Goal: Communication & Community: Answer question/provide support

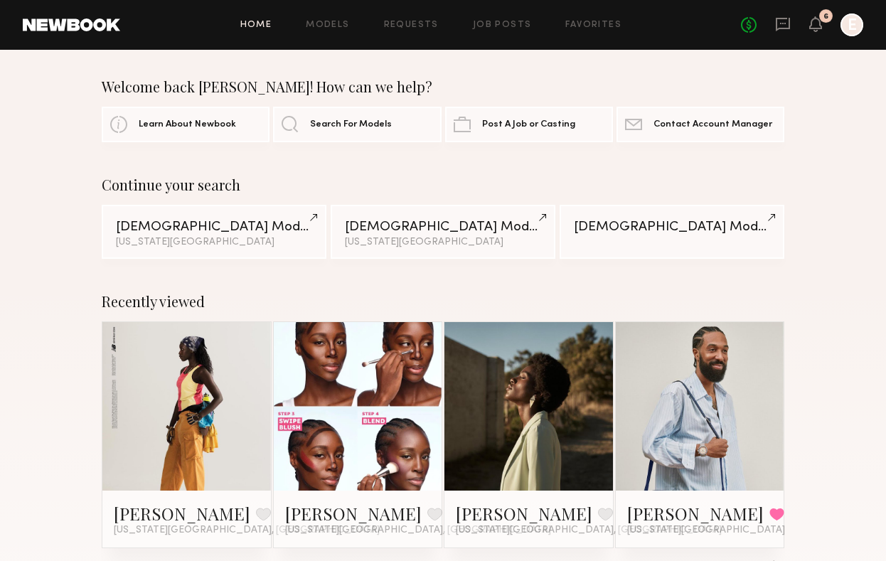
click at [340, 422] on link at bounding box center [357, 406] width 77 height 168
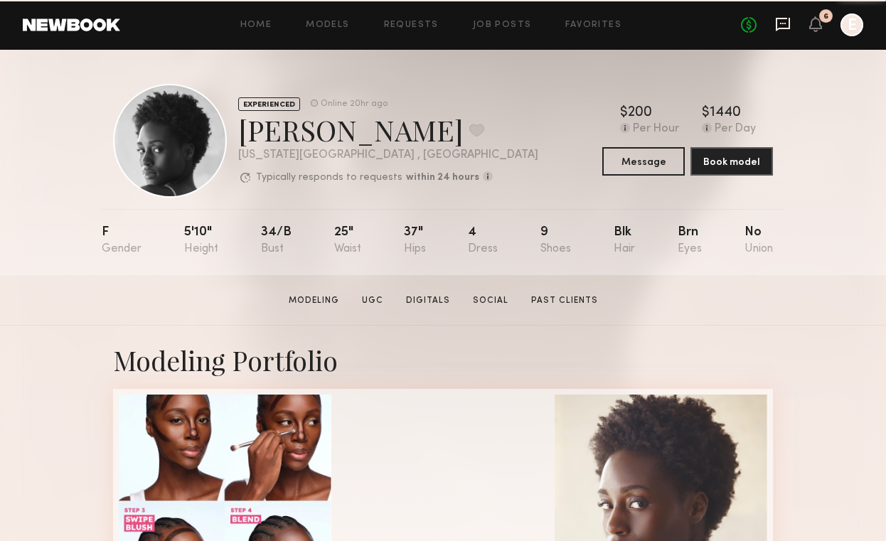
click at [778, 28] on icon at bounding box center [783, 25] width 14 height 14
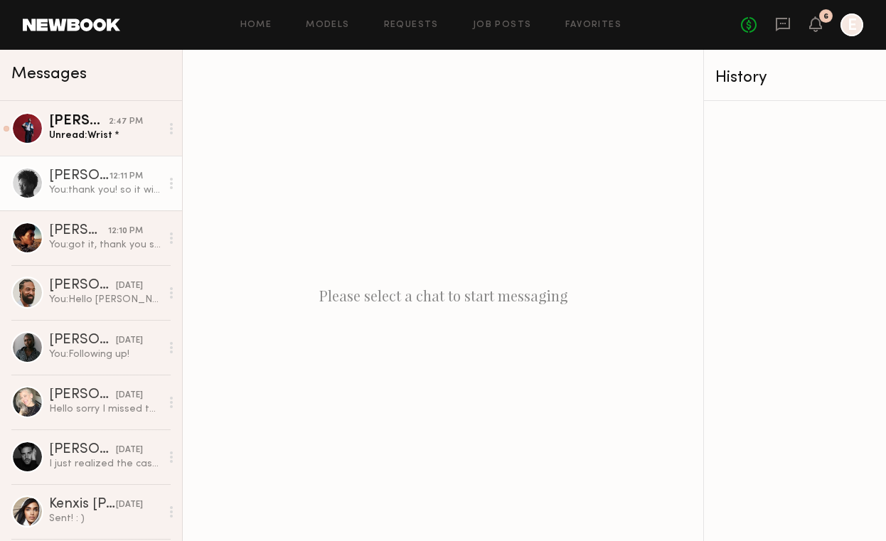
click at [66, 180] on div "Aleka W." at bounding box center [79, 176] width 60 height 14
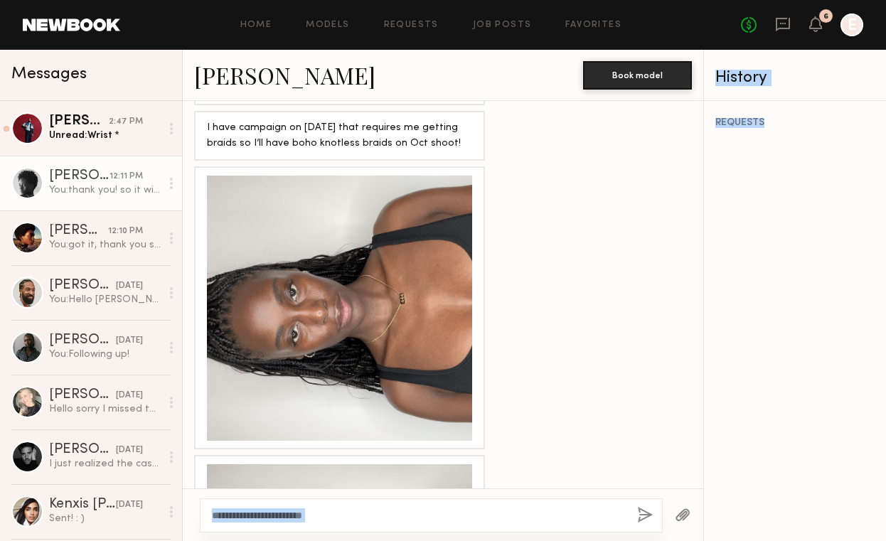
scroll to position [908, 0]
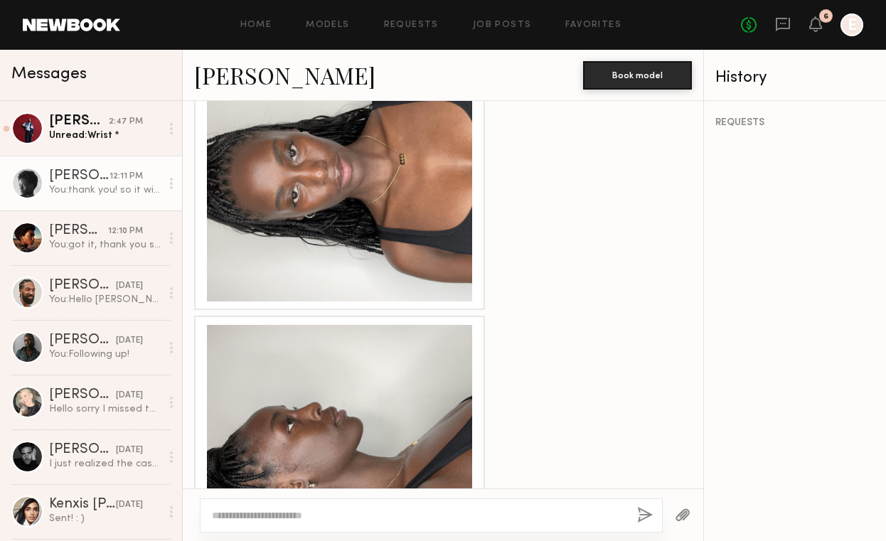
drag, startPoint x: 261, startPoint y: 250, endPoint x: 584, endPoint y: 336, distance: 334.9
click at [586, 340] on div "Loading https://drive.google.com/file/d/1aEeGQoex1Cv-pyioo_BEz6I22LvfQJXn/view?…" at bounding box center [443, 294] width 520 height 387
click at [547, 316] on div at bounding box center [443, 457] width 520 height 283
drag, startPoint x: 416, startPoint y: 234, endPoint x: 515, endPoint y: 334, distance: 141.2
click at [515, 334] on div "Loading https://drive.google.com/file/d/1aEeGQoex1Cv-pyioo_BEz6I22LvfQJXn/view?…" at bounding box center [443, 294] width 520 height 387
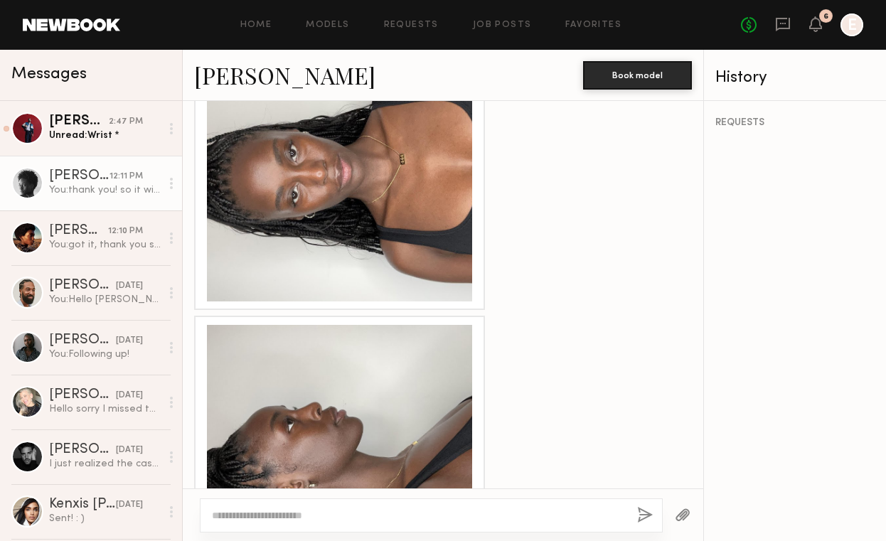
click at [515, 332] on div at bounding box center [443, 457] width 520 height 283
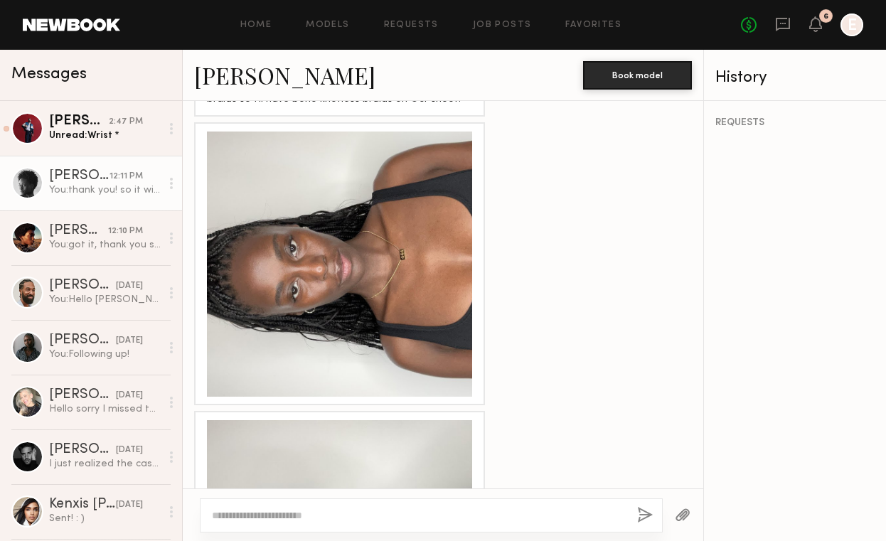
scroll to position [790, 0]
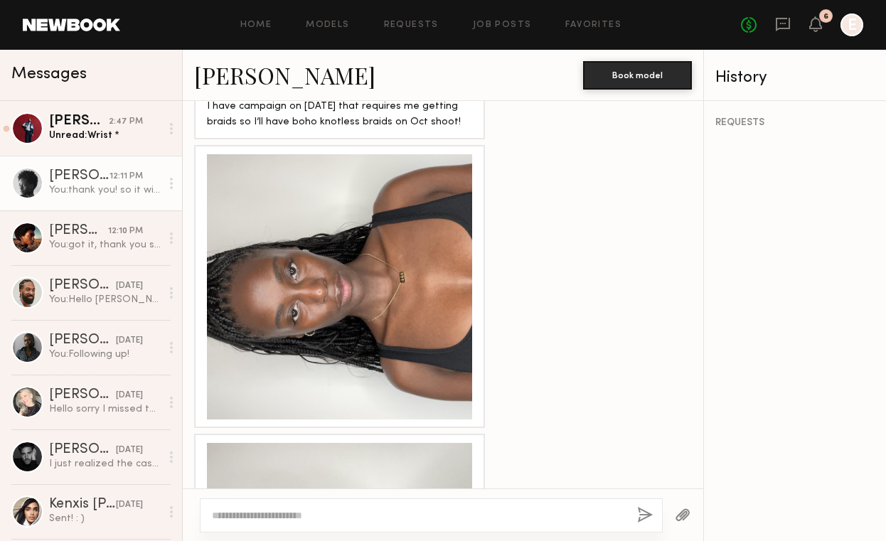
click at [230, 76] on link "Aleka W." at bounding box center [284, 75] width 181 height 31
click at [792, 27] on div "No fees up to $5,000 6 E" at bounding box center [802, 25] width 122 height 23
click at [781, 27] on icon at bounding box center [783, 25] width 14 height 14
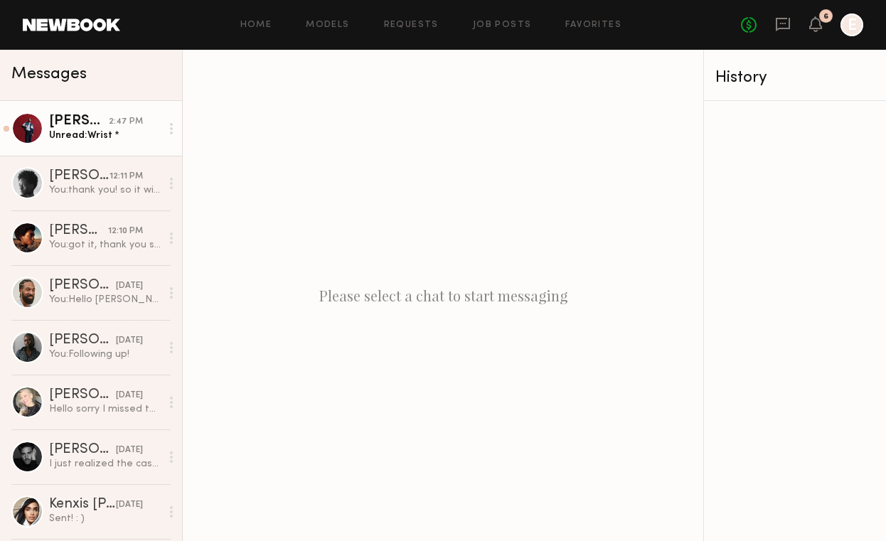
click at [43, 120] on link "Dorian W. 2:47 PM Unread: Wrist *" at bounding box center [91, 128] width 182 height 55
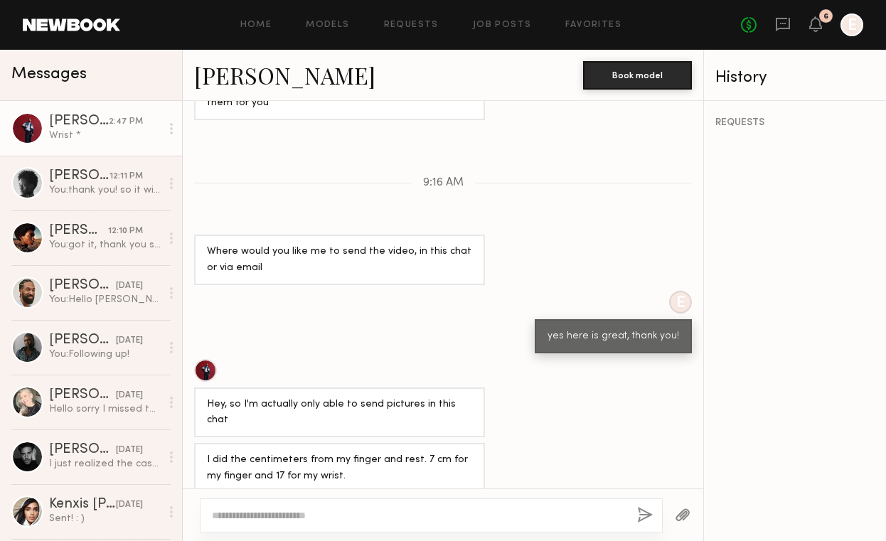
click at [377, 518] on textarea at bounding box center [419, 515] width 414 height 14
type textarea "*"
click at [372, 503] on textarea "**********" at bounding box center [419, 508] width 414 height 28
type textarea "**********"
click at [634, 515] on div "**********" at bounding box center [431, 508] width 463 height 48
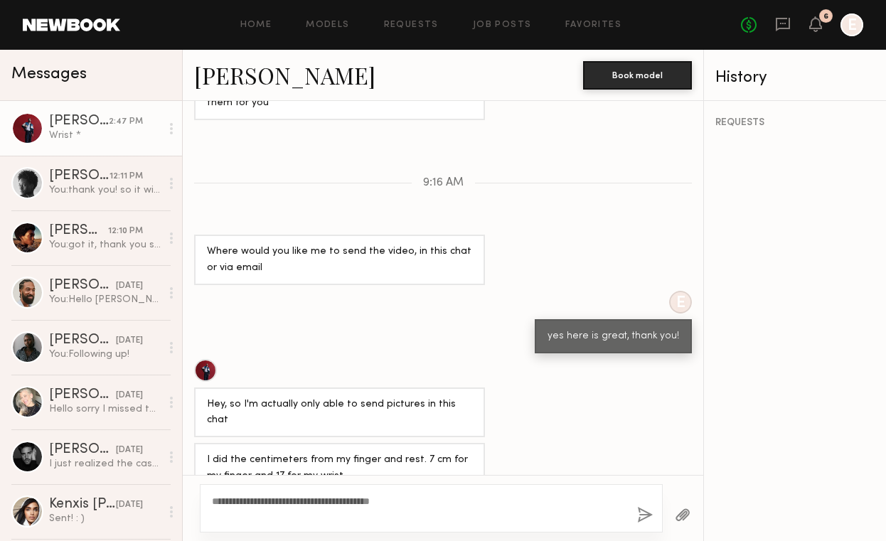
click at [647, 514] on button "button" at bounding box center [645, 516] width 16 height 18
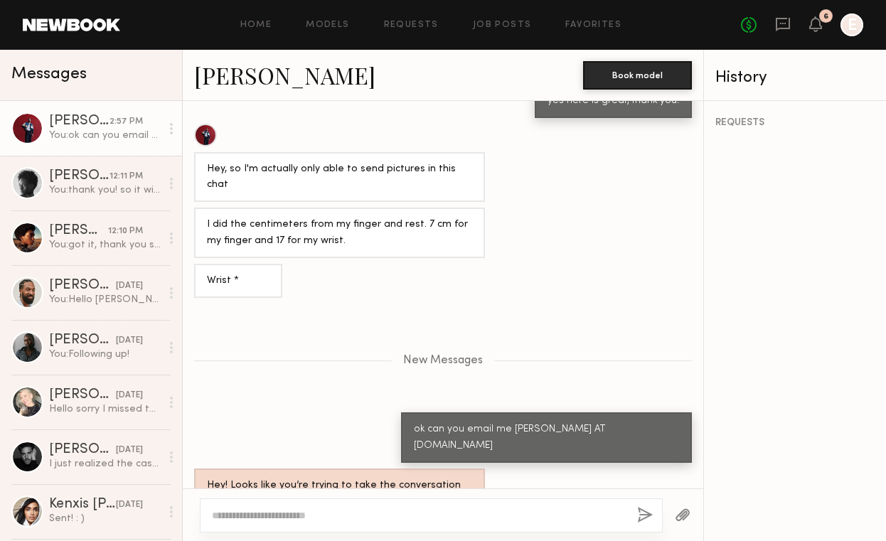
scroll to position [1125, 0]
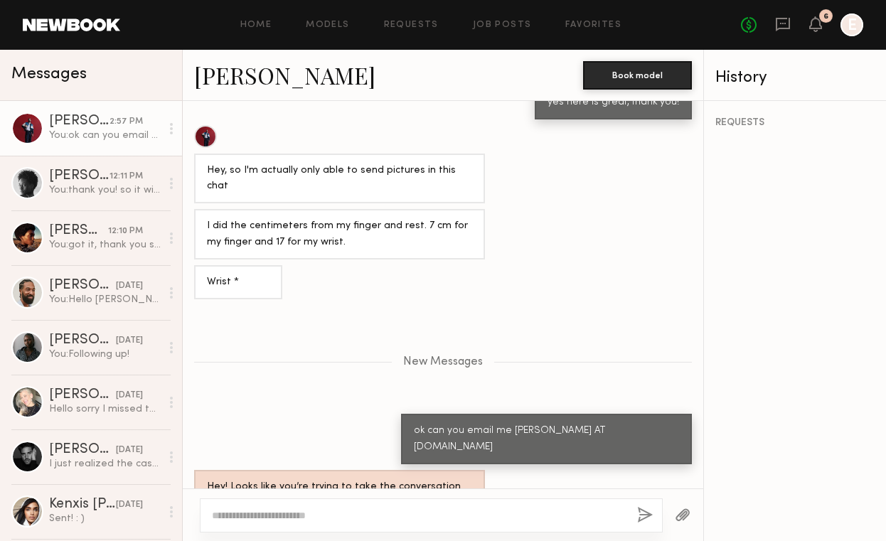
click at [451, 510] on textarea at bounding box center [419, 515] width 414 height 14
type textarea "*"
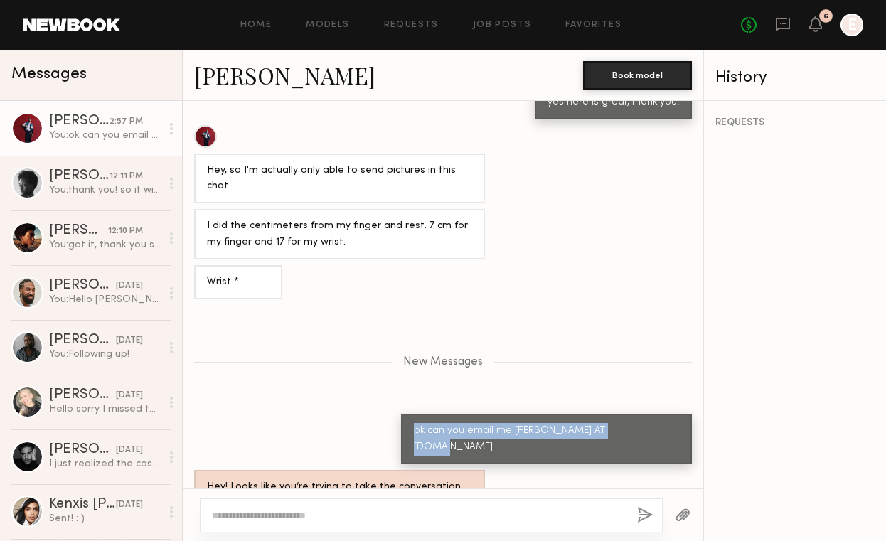
drag, startPoint x: 641, startPoint y: 373, endPoint x: 449, endPoint y: 371, distance: 192.7
click at [449, 414] on div "ok can you email me Emma AT vibejewelry.com" at bounding box center [443, 439] width 520 height 50
copy div "ok can you email me Emma AT vibejewelry.com"
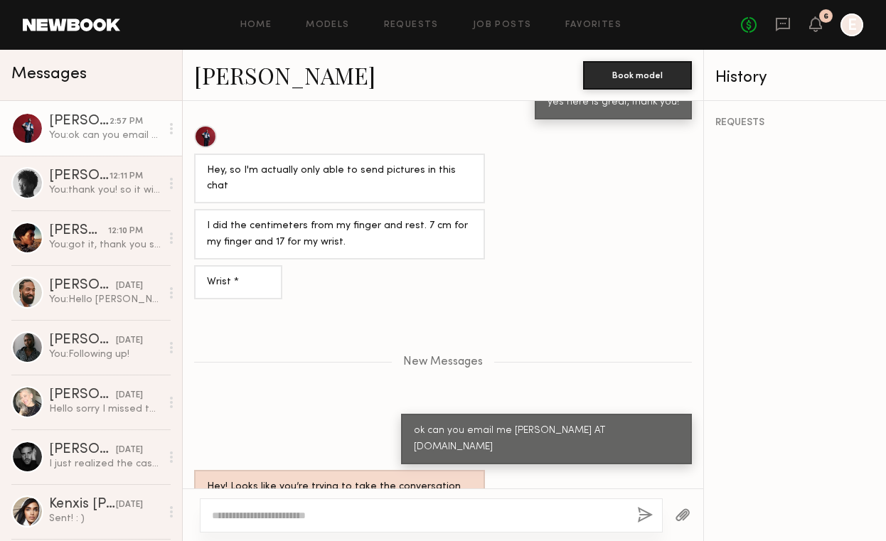
click at [406, 509] on div at bounding box center [431, 515] width 463 height 34
click at [399, 521] on textarea at bounding box center [419, 515] width 414 height 14
paste textarea "**********"
click at [340, 518] on textarea "**********" at bounding box center [419, 515] width 414 height 14
click at [353, 513] on textarea "**********" at bounding box center [419, 515] width 414 height 14
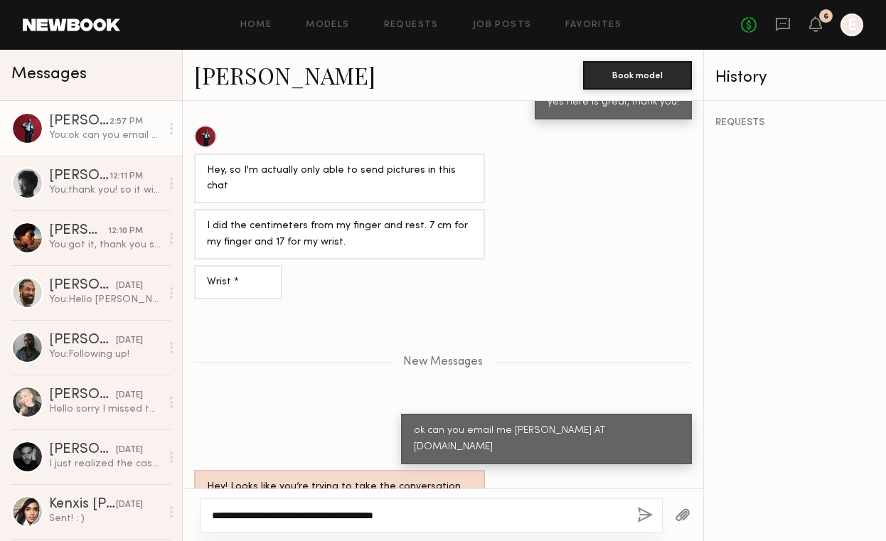
type textarea "**********"
click at [647, 518] on button "button" at bounding box center [645, 516] width 16 height 18
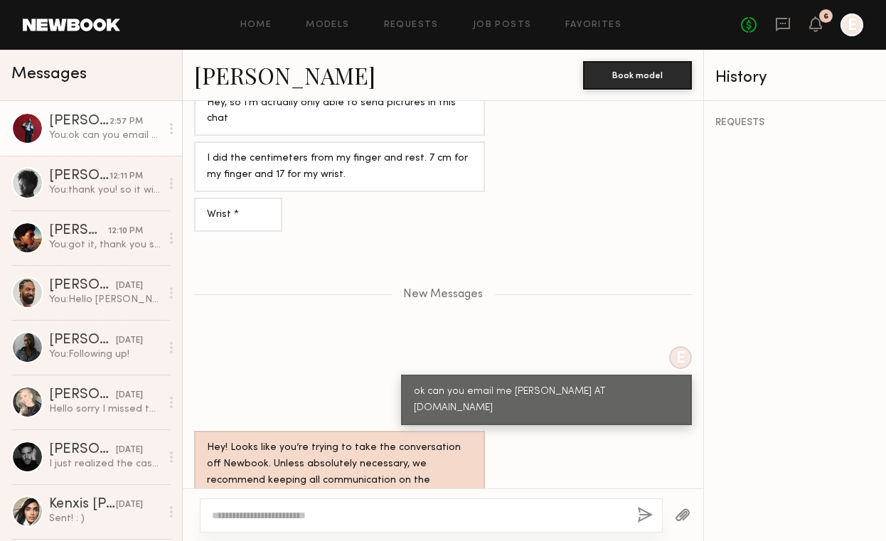
scroll to position [1279, 0]
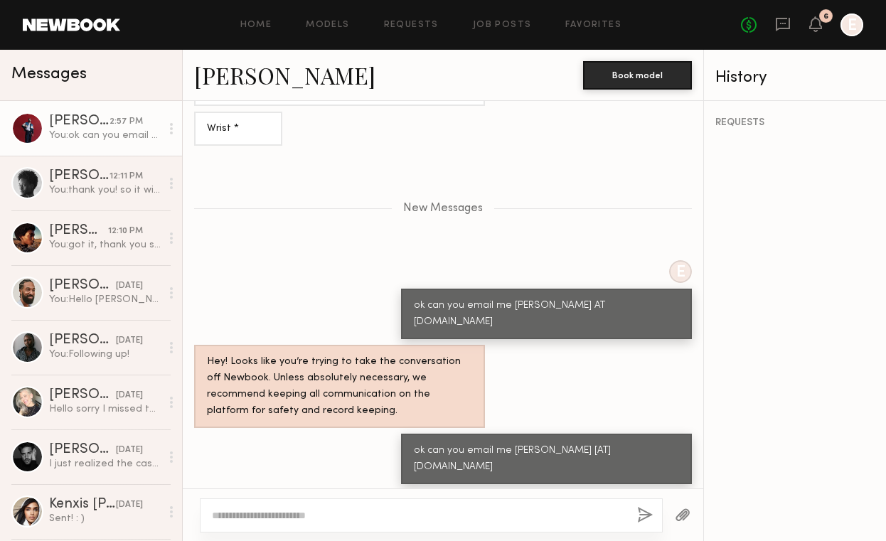
click at [410, 513] on textarea at bounding box center [419, 515] width 414 height 14
drag, startPoint x: 680, startPoint y: 375, endPoint x: 555, endPoint y: 374, distance: 124.4
click at [555, 434] on div "ok can you email me Emma [AT] vibejewelry.com" at bounding box center [546, 459] width 291 height 50
copy div "Emma [AT] vibejewelry.com"
click at [397, 511] on textarea at bounding box center [419, 515] width 414 height 14
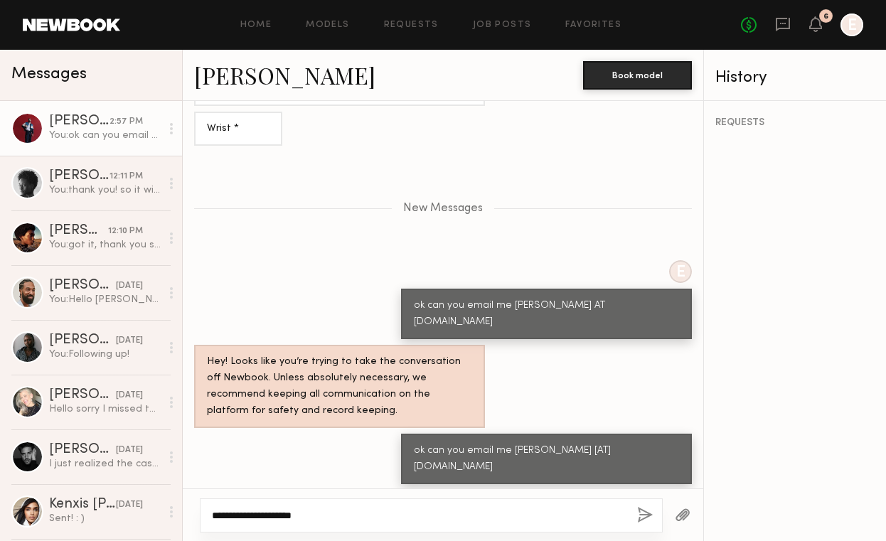
paste textarea "**********"
type textarea "**********"
click at [641, 513] on button "button" at bounding box center [645, 516] width 16 height 18
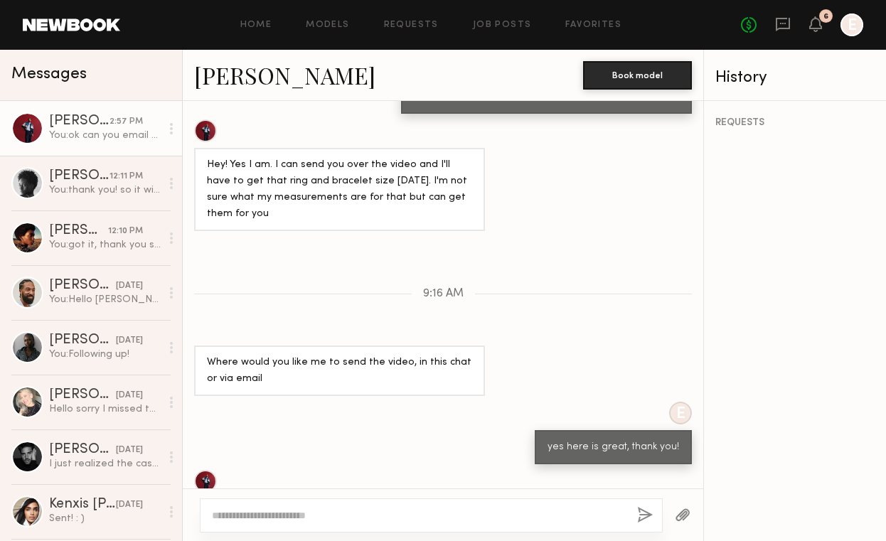
scroll to position [574, 0]
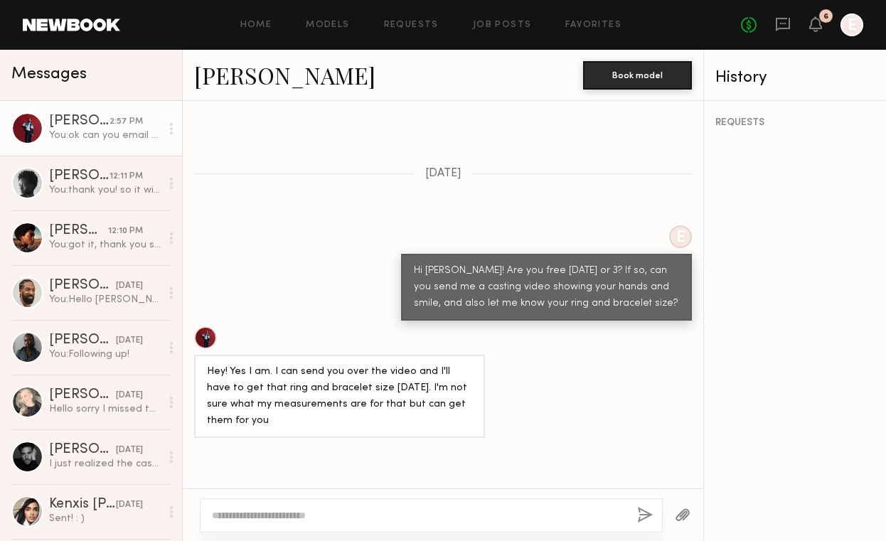
click at [208, 326] on div at bounding box center [205, 337] width 23 height 23
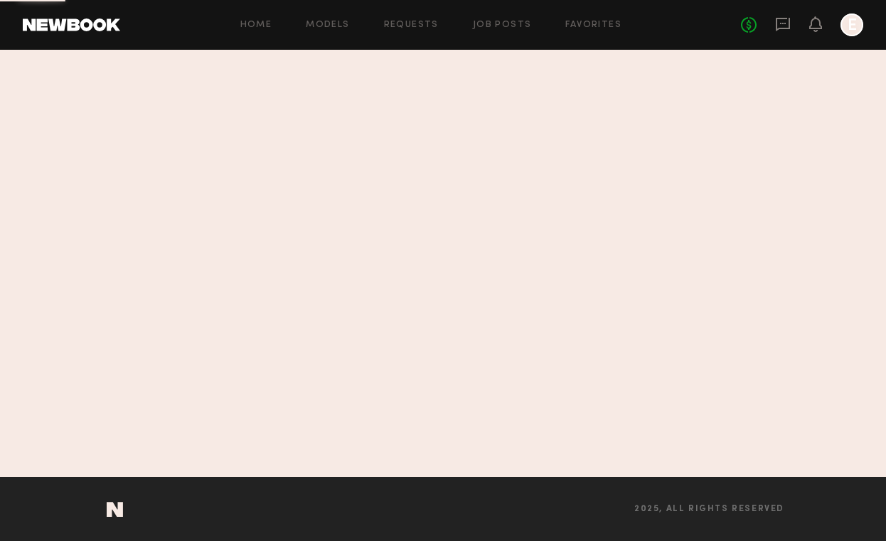
click at [405, 1] on header "Home Models Requests Job Posts Favorites Sign Out No fees up to $5,000 E" at bounding box center [443, 25] width 886 height 50
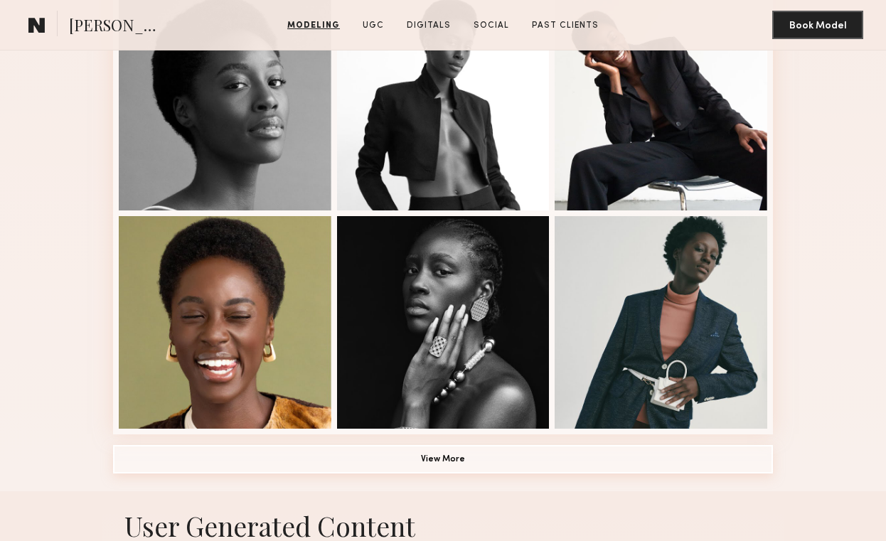
scroll to position [942, 0]
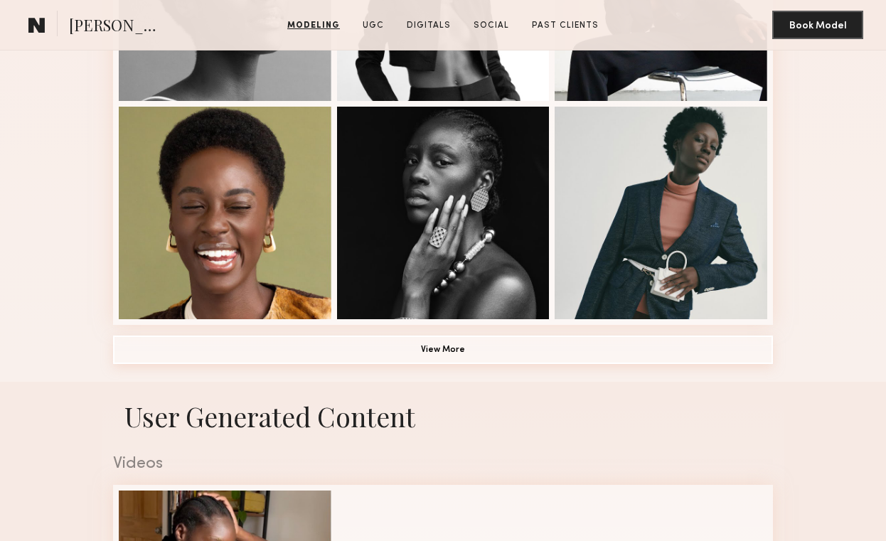
click at [356, 355] on button "View More" at bounding box center [443, 350] width 660 height 28
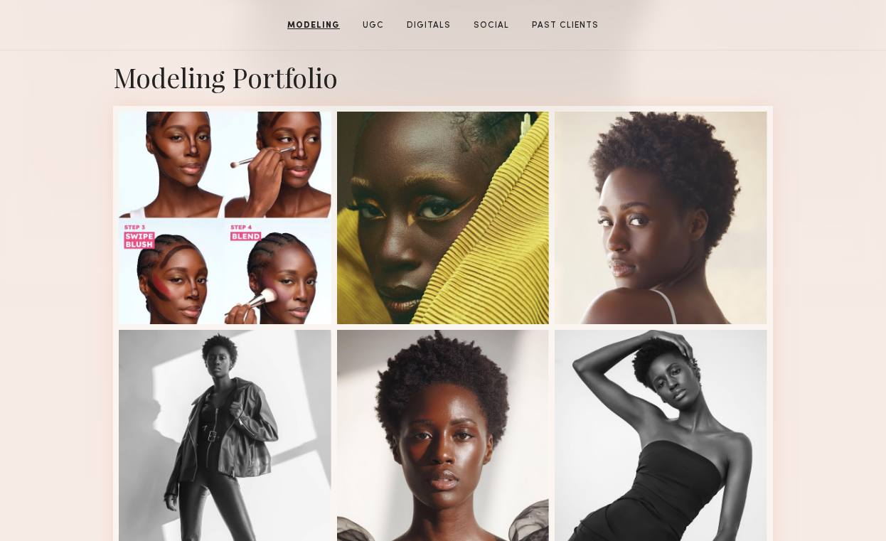
scroll to position [96, 0]
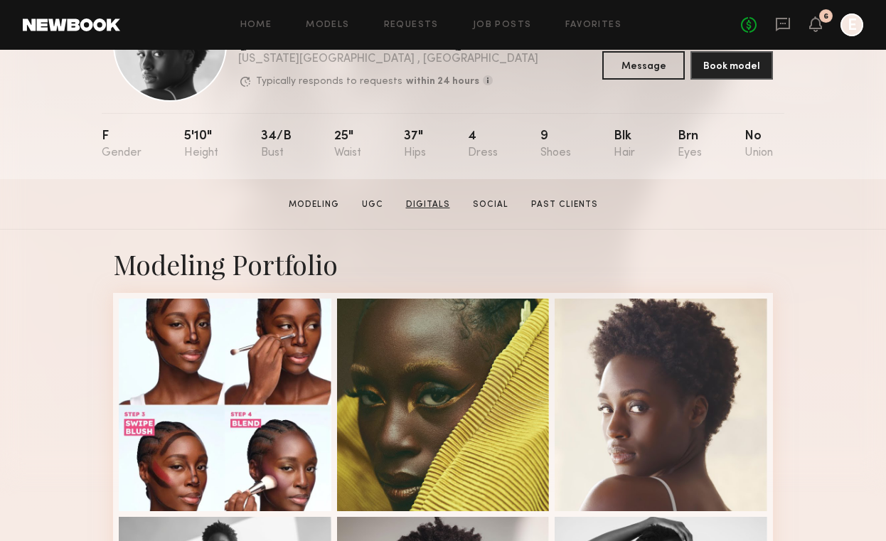
click at [431, 202] on link "Digitals" at bounding box center [427, 204] width 55 height 13
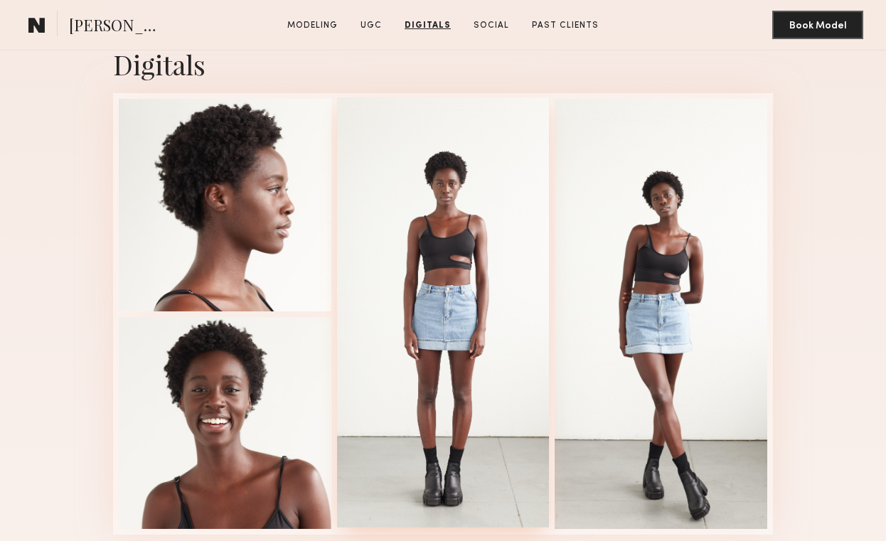
scroll to position [2502, 0]
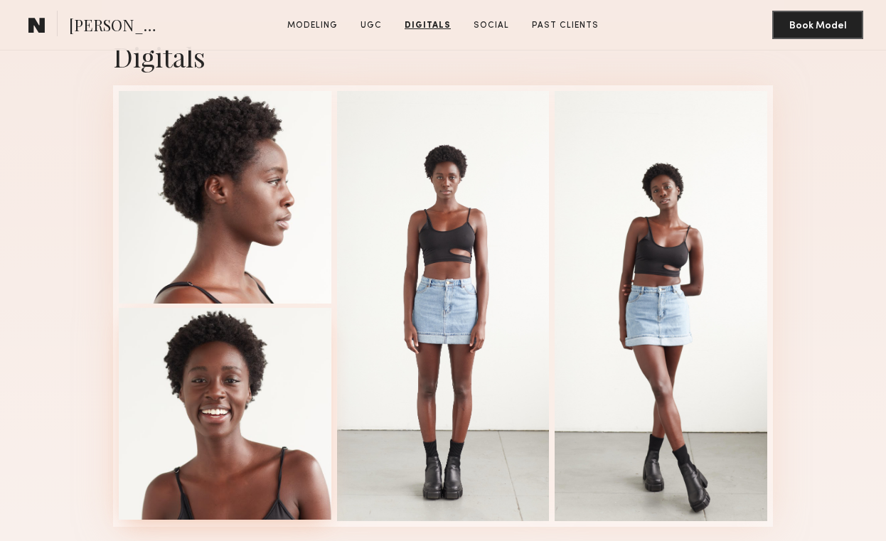
click at [261, 382] on div at bounding box center [225, 414] width 213 height 213
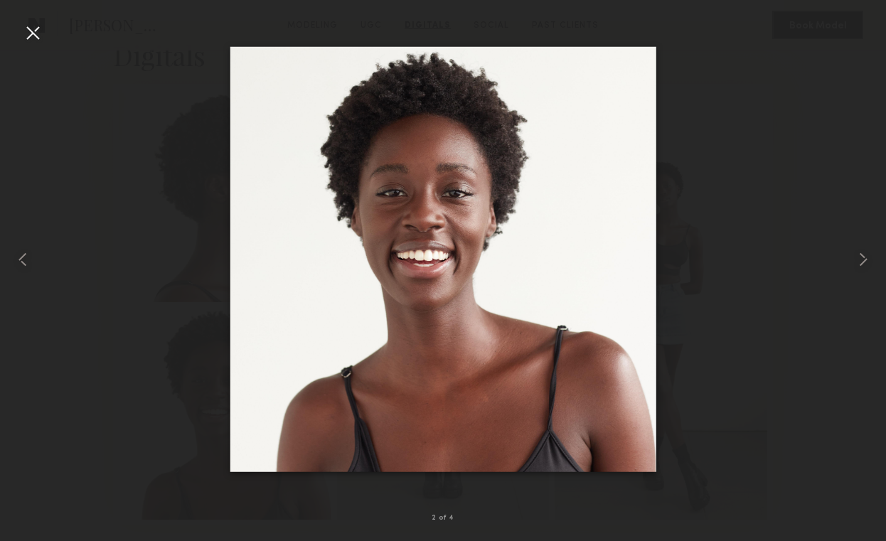
click at [34, 26] on div at bounding box center [32, 32] width 23 height 23
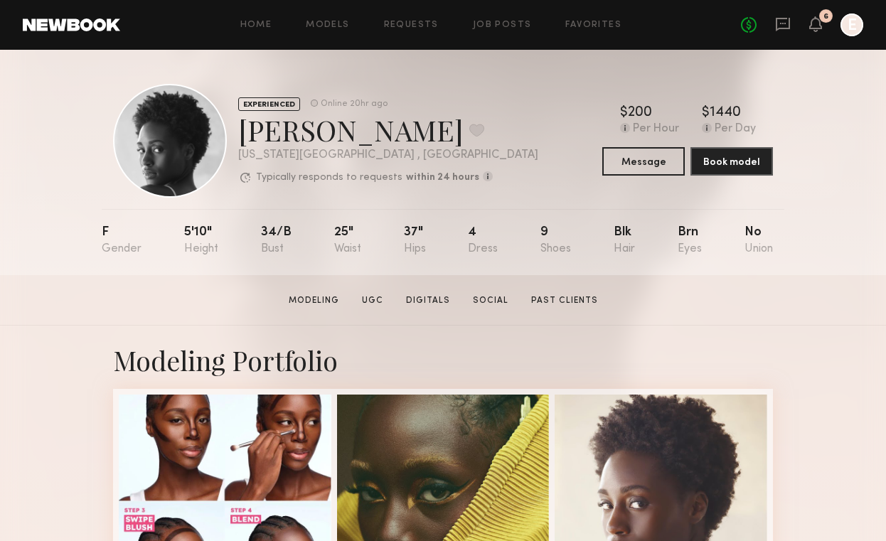
scroll to position [0, 0]
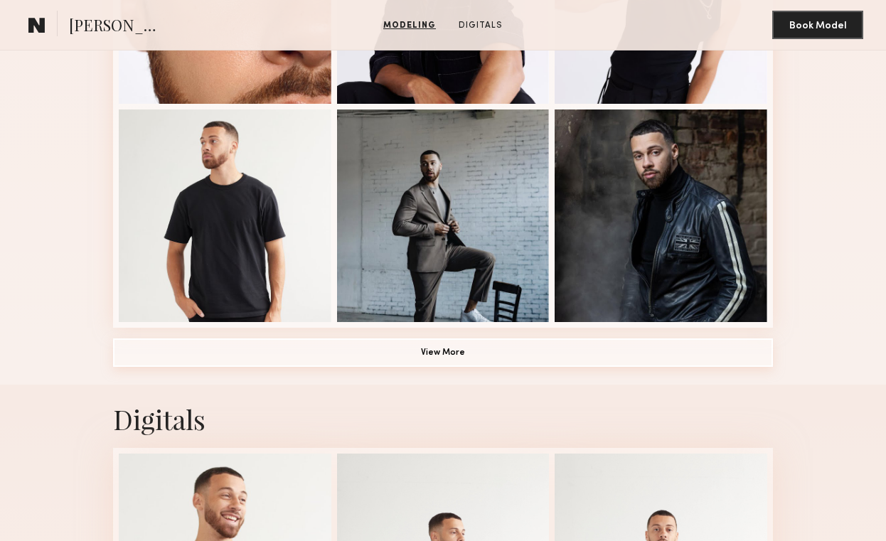
scroll to position [938, 0]
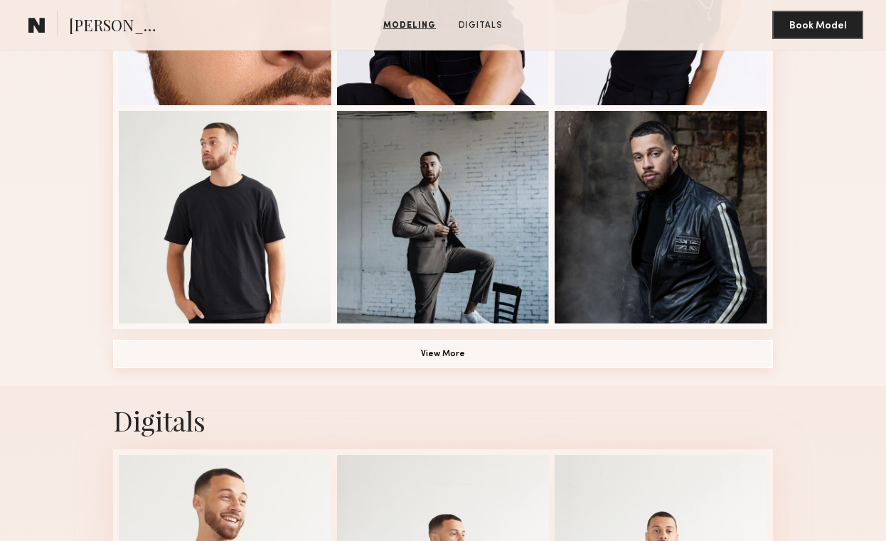
click at [293, 358] on button "View More" at bounding box center [443, 354] width 660 height 28
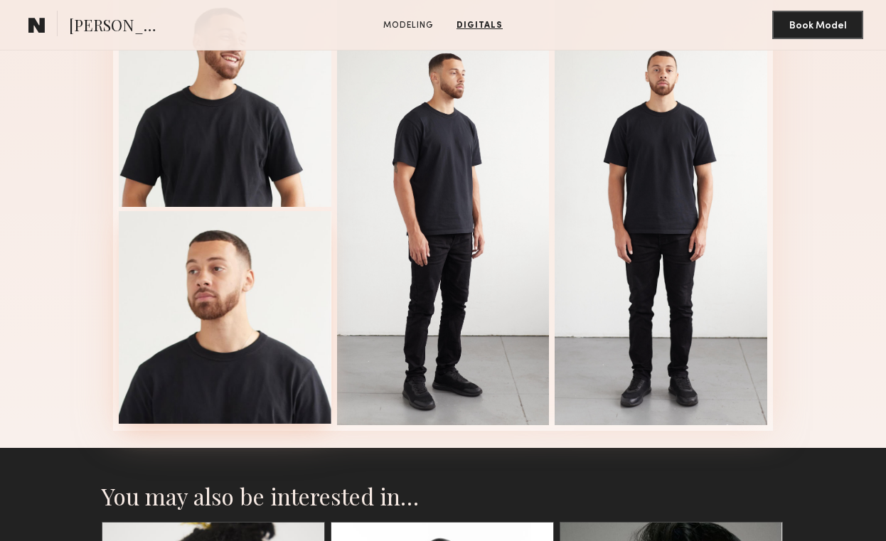
scroll to position [2152, 0]
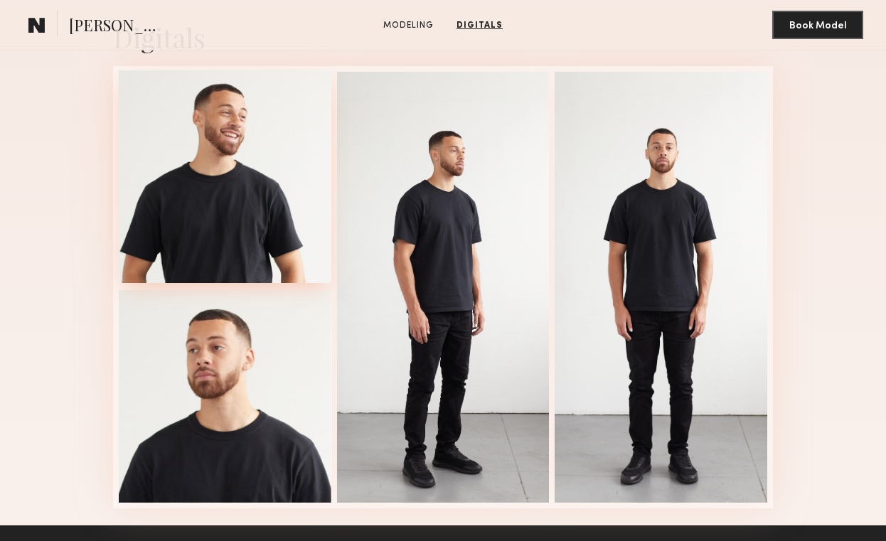
click at [242, 204] on div at bounding box center [225, 176] width 213 height 213
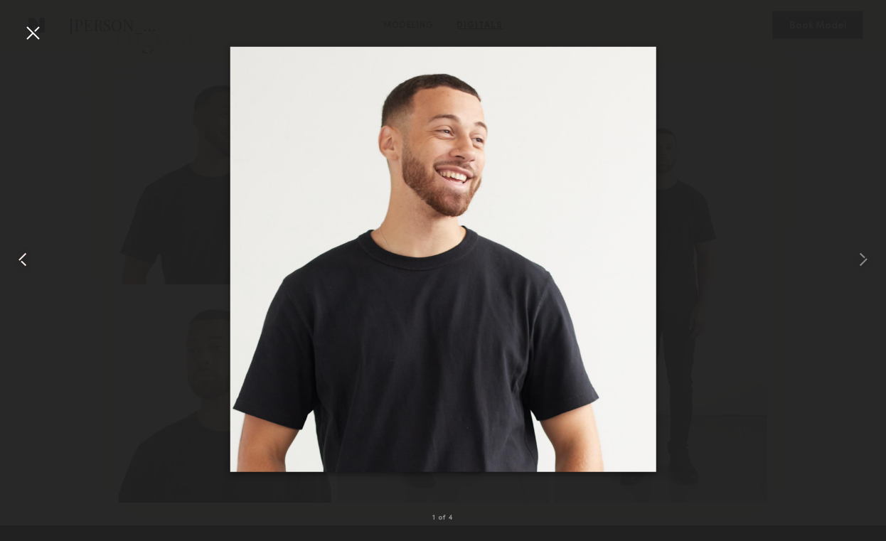
click at [32, 31] on div at bounding box center [32, 32] width 23 height 23
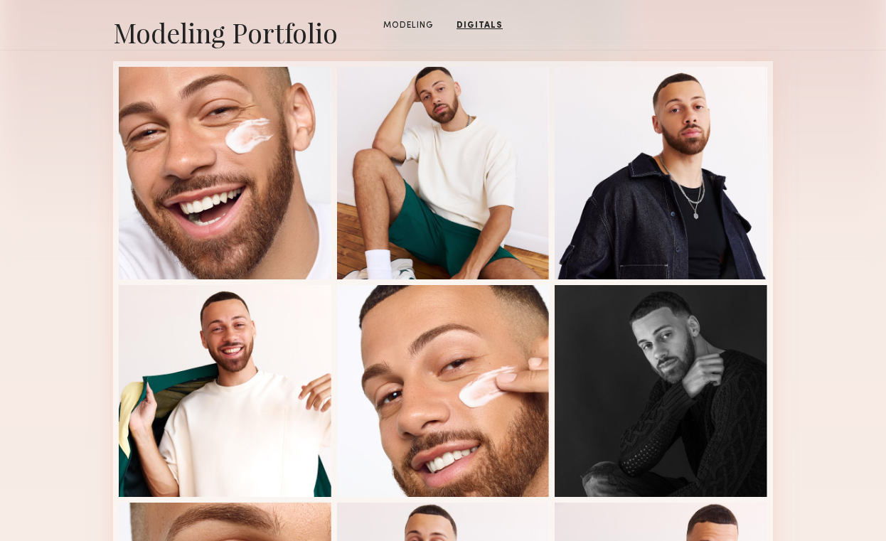
scroll to position [373, 0]
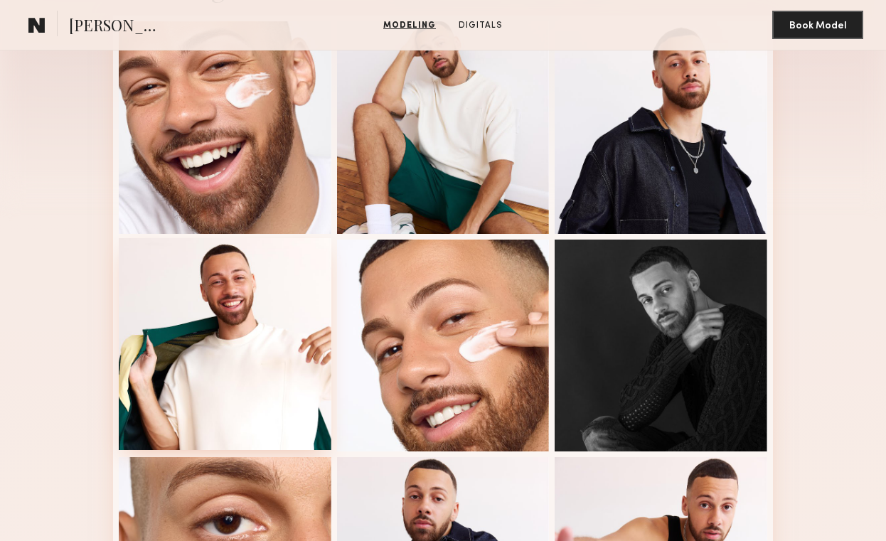
click at [251, 329] on div at bounding box center [225, 344] width 213 height 213
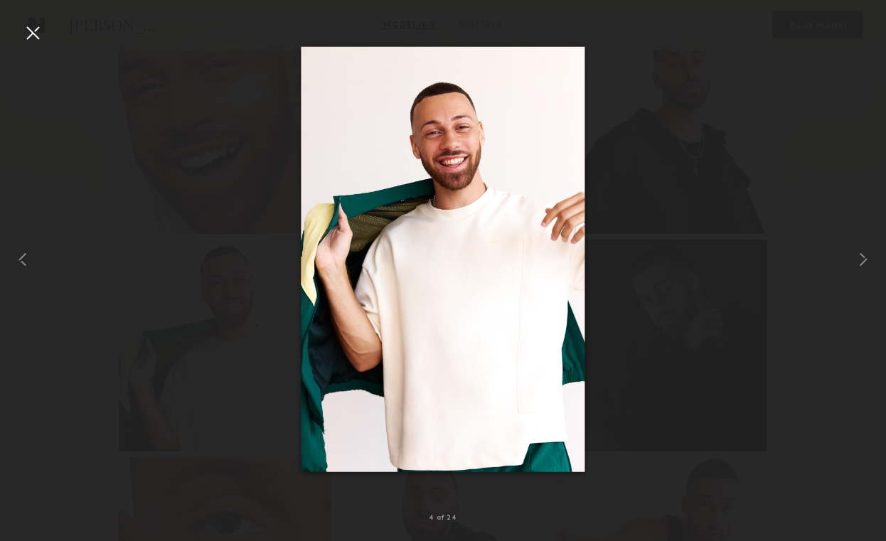
click at [720, 90] on div at bounding box center [443, 259] width 886 height 473
click at [36, 31] on div at bounding box center [32, 32] width 23 height 23
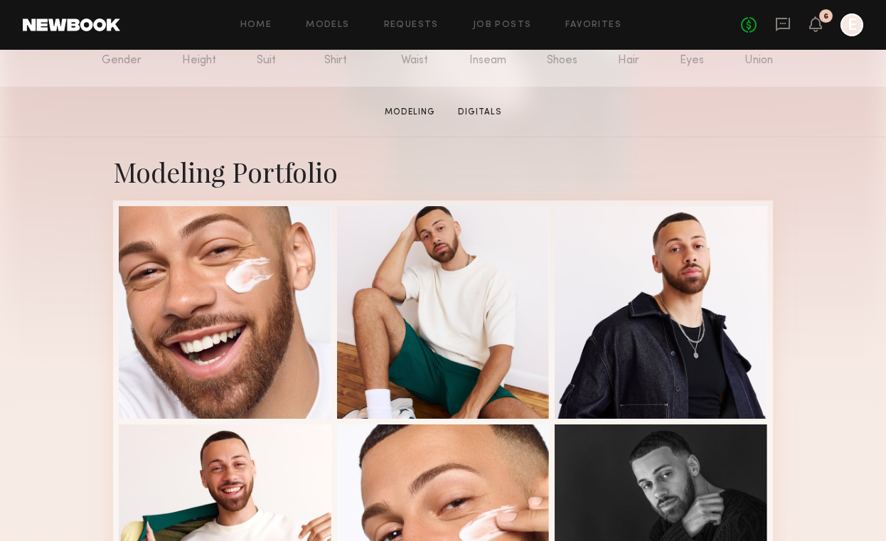
scroll to position [276, 0]
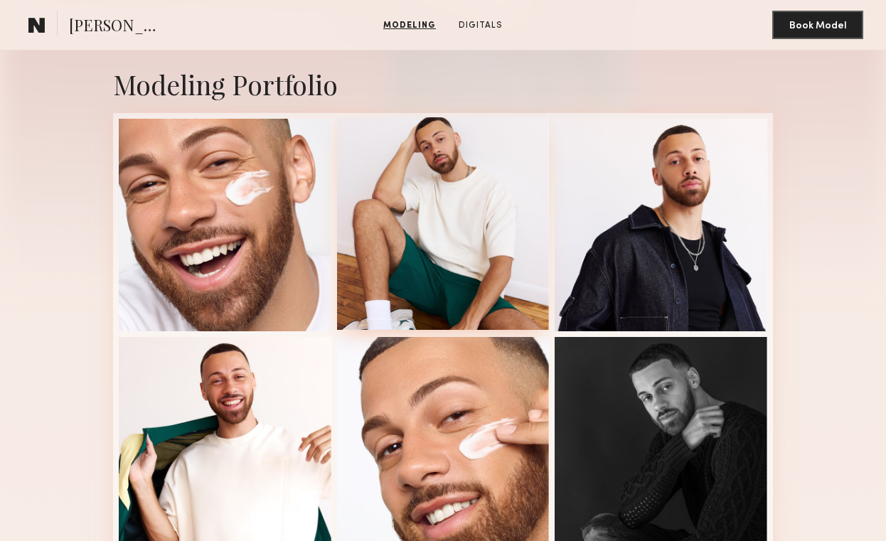
click at [451, 187] on div at bounding box center [443, 223] width 213 height 213
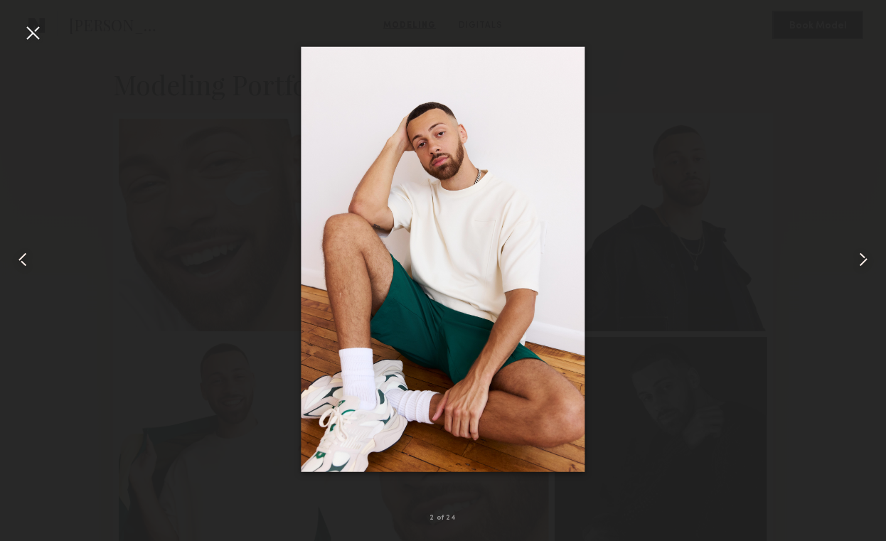
click at [40, 27] on div at bounding box center [32, 32] width 23 height 23
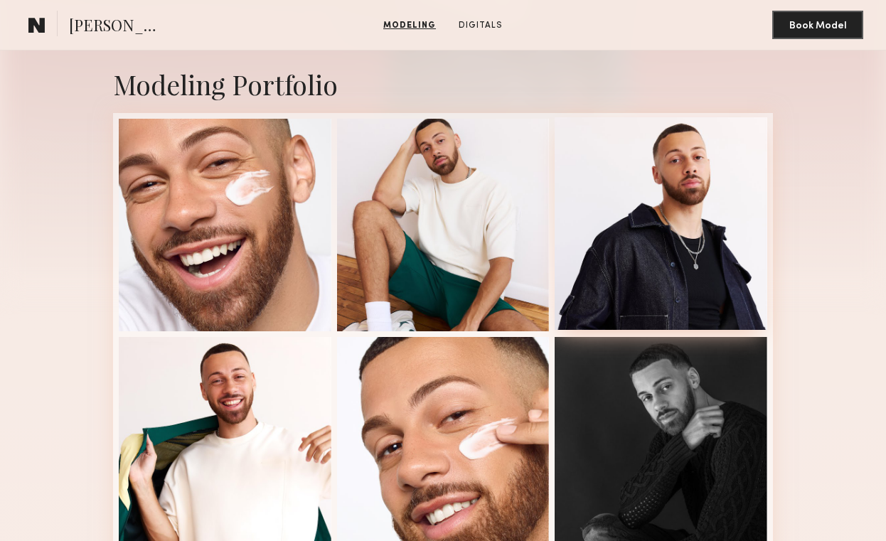
click at [656, 232] on div at bounding box center [660, 223] width 213 height 213
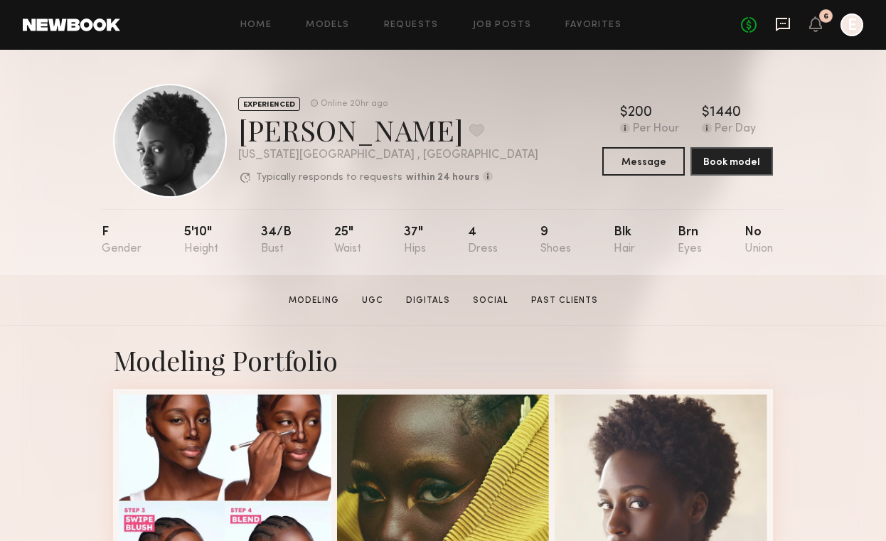
click at [779, 24] on icon at bounding box center [783, 24] width 16 height 16
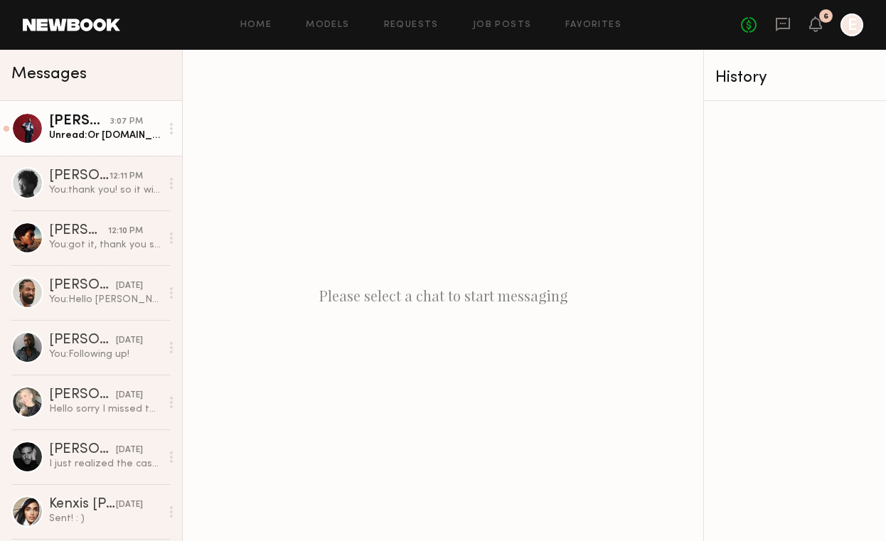
click at [73, 124] on div "Dorian W." at bounding box center [79, 121] width 61 height 14
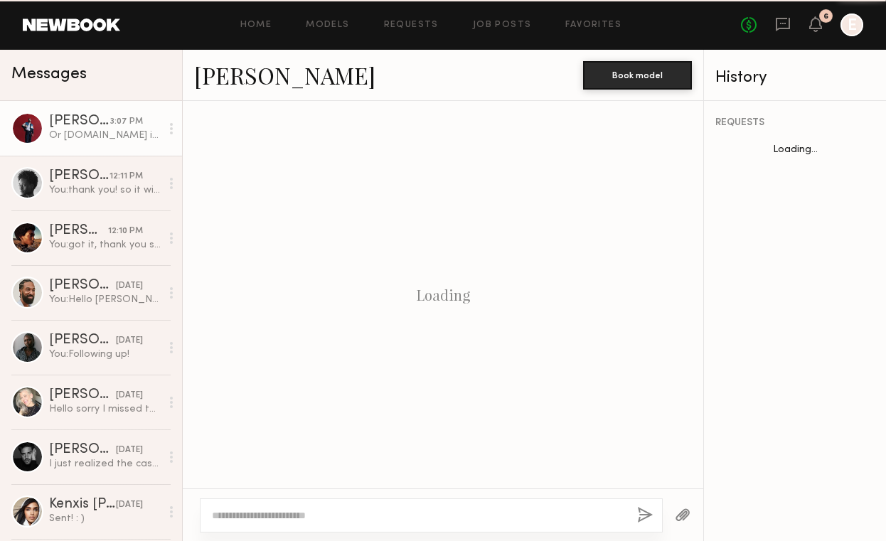
scroll to position [468, 0]
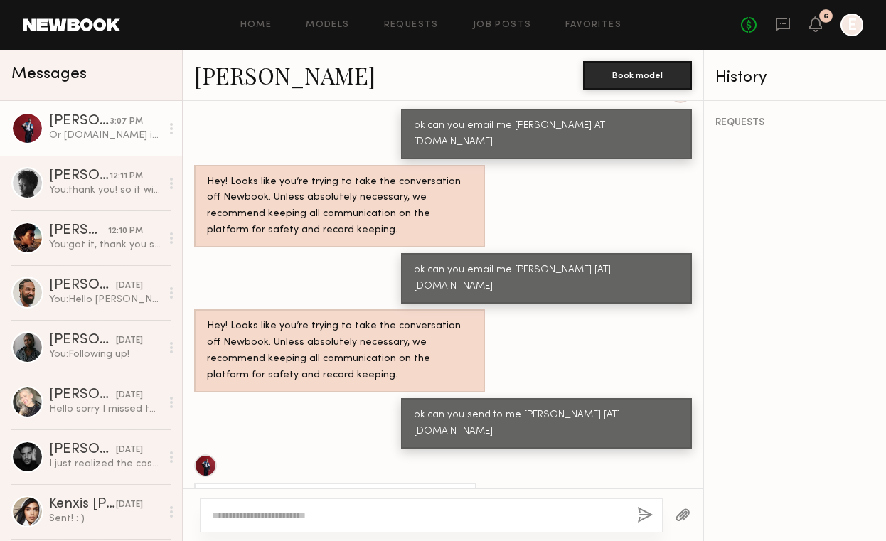
click at [323, 514] on textarea at bounding box center [419, 515] width 414 height 14
type textarea "*"
type textarea "**********"
click at [648, 516] on button "button" at bounding box center [645, 516] width 16 height 18
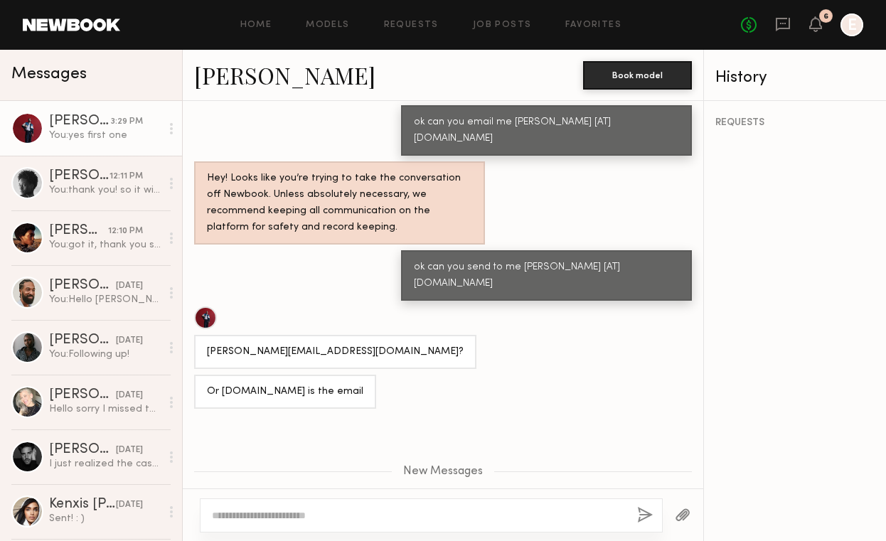
click at [441, 513] on textarea at bounding box center [419, 515] width 414 height 14
click at [310, 511] on textarea "**********" at bounding box center [419, 515] width 414 height 14
click at [249, 515] on textarea "**********" at bounding box center [419, 515] width 414 height 14
click at [470, 521] on textarea "**********" at bounding box center [419, 515] width 414 height 14
type textarea "**********"
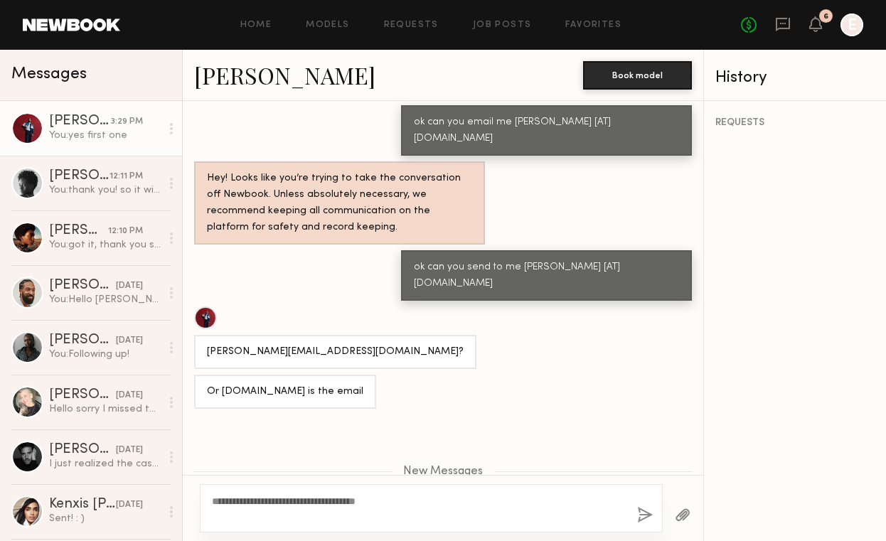
click at [641, 513] on button "button" at bounding box center [645, 516] width 16 height 18
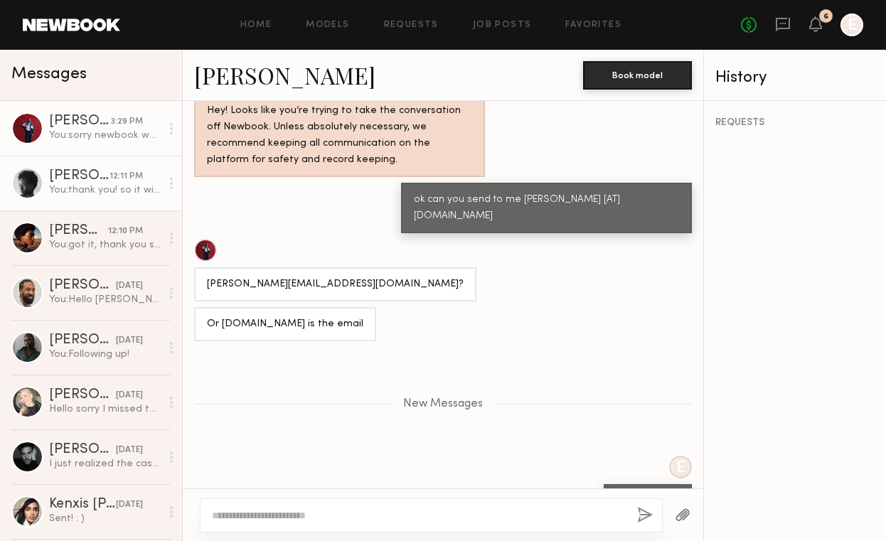
click at [90, 195] on div "You: thank you! so it will be like the photo on Oct 2 or 3? that's great! and c…" at bounding box center [105, 190] width 112 height 14
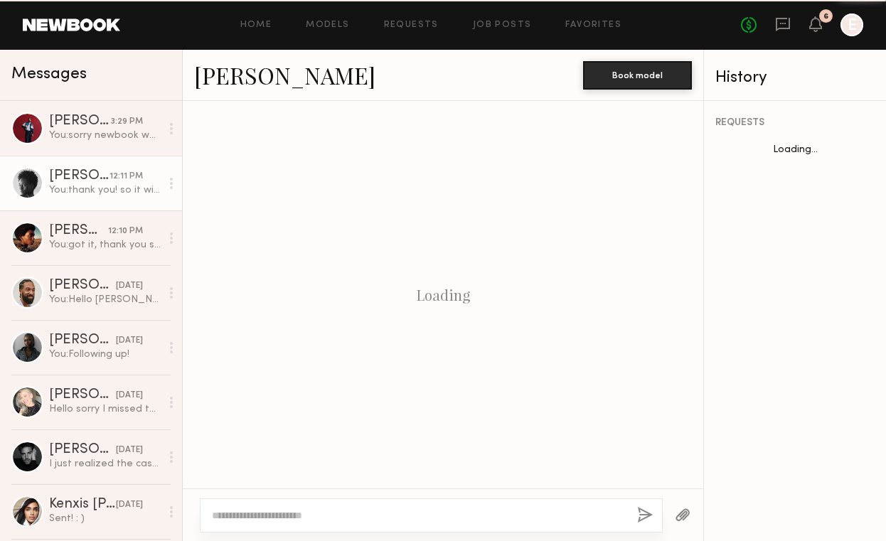
scroll to position [1184, 0]
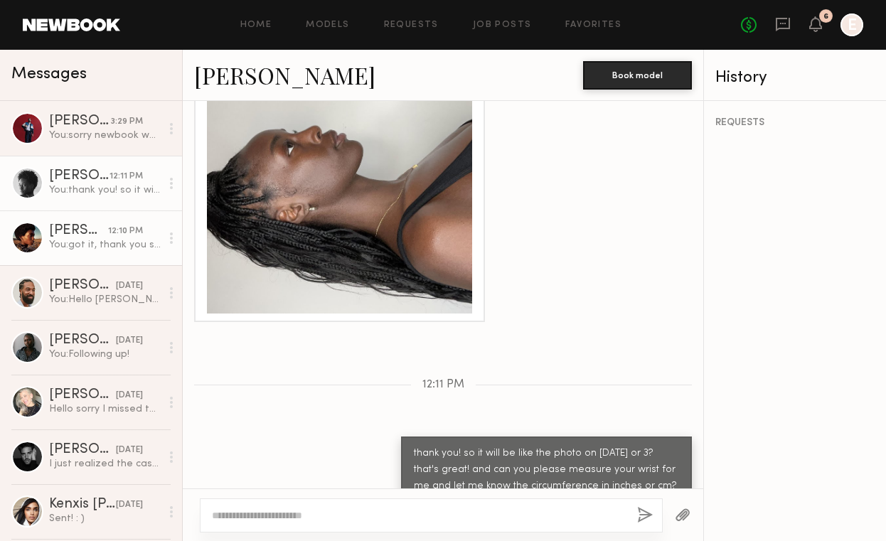
click at [80, 240] on div "You: got it, thank you so much!" at bounding box center [105, 245] width 112 height 14
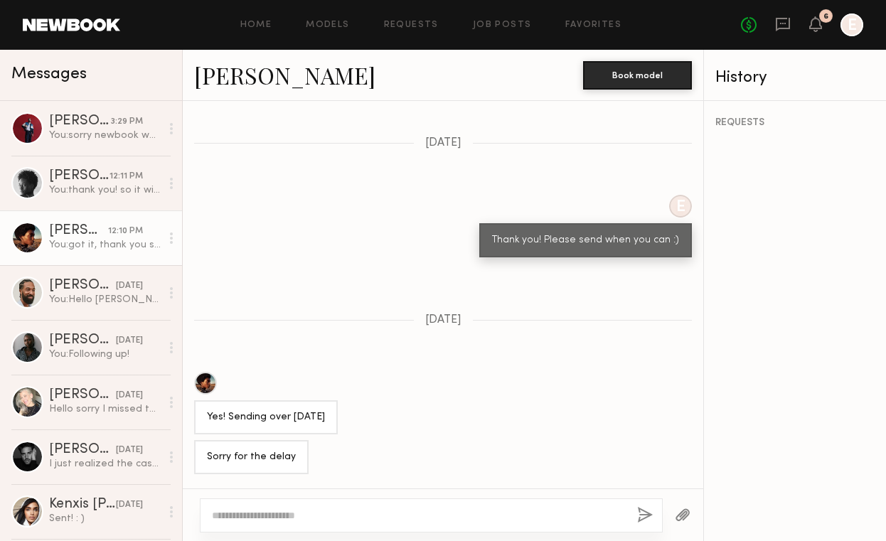
scroll to position [201, 0]
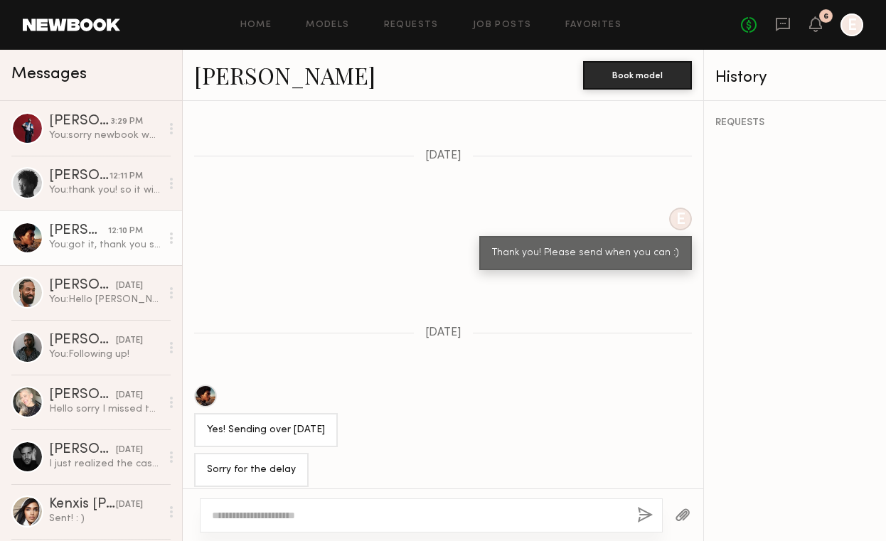
click at [208, 397] on div at bounding box center [205, 396] width 23 height 23
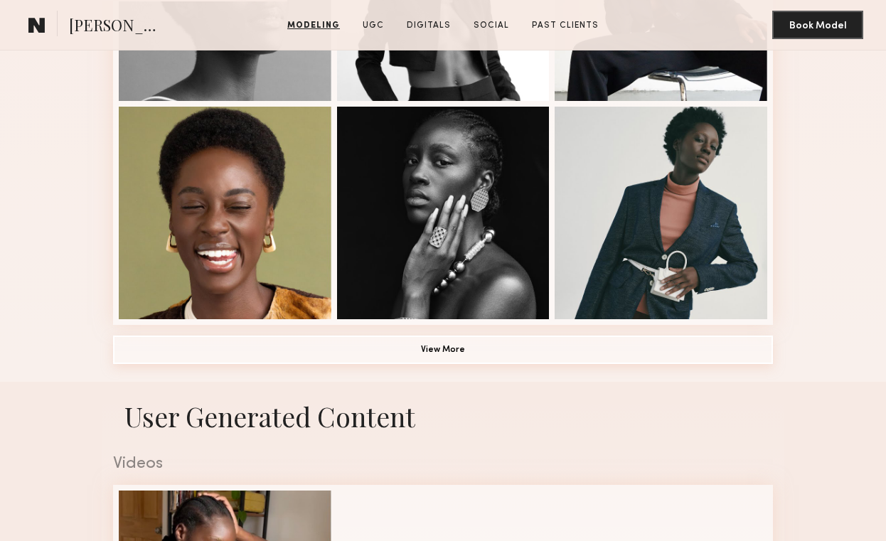
scroll to position [963, 0]
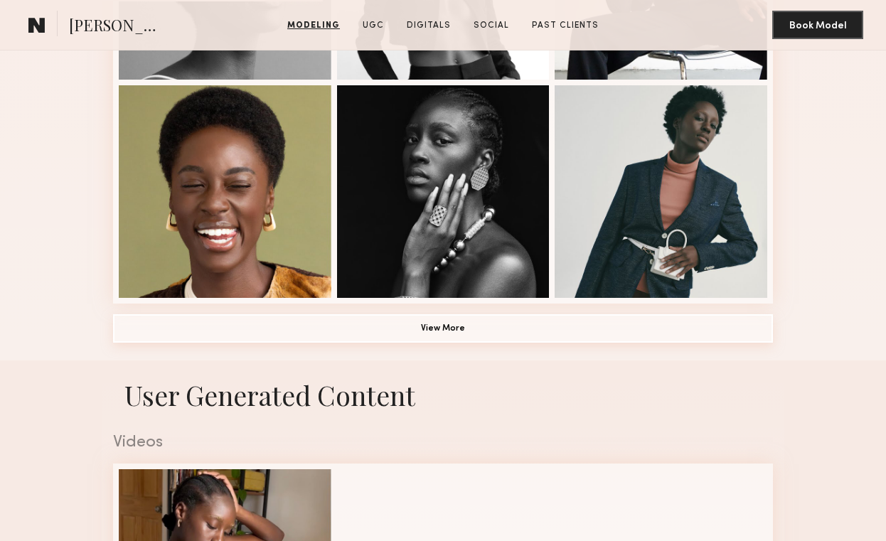
click at [444, 327] on button "View More" at bounding box center [443, 328] width 660 height 28
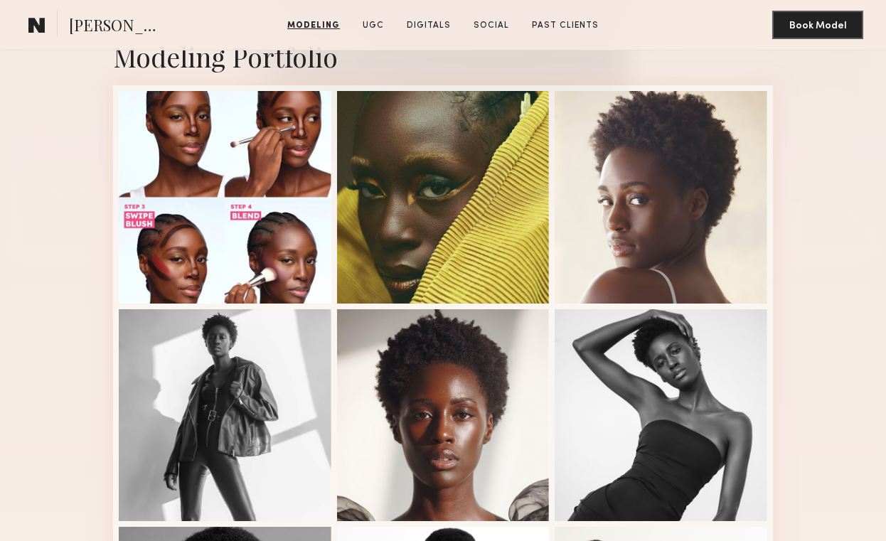
scroll to position [207, 0]
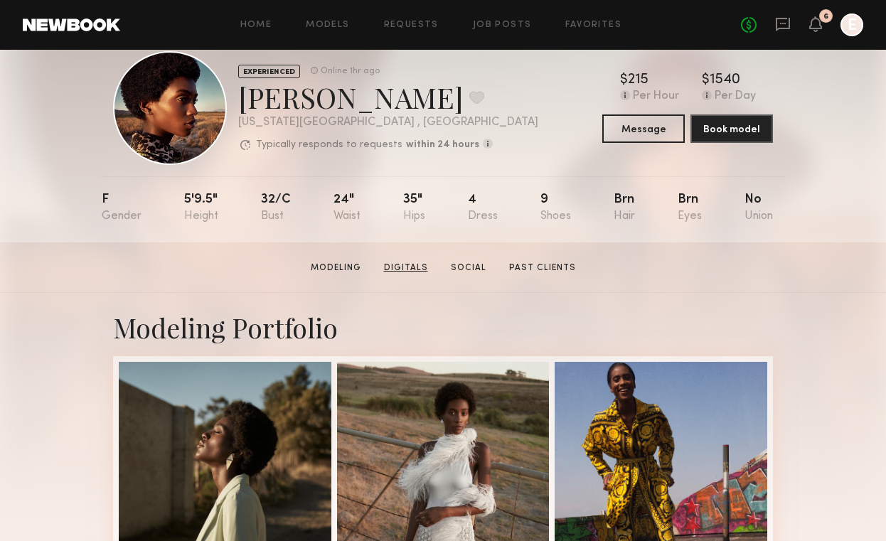
click at [414, 269] on link "Digitals" at bounding box center [405, 268] width 55 height 13
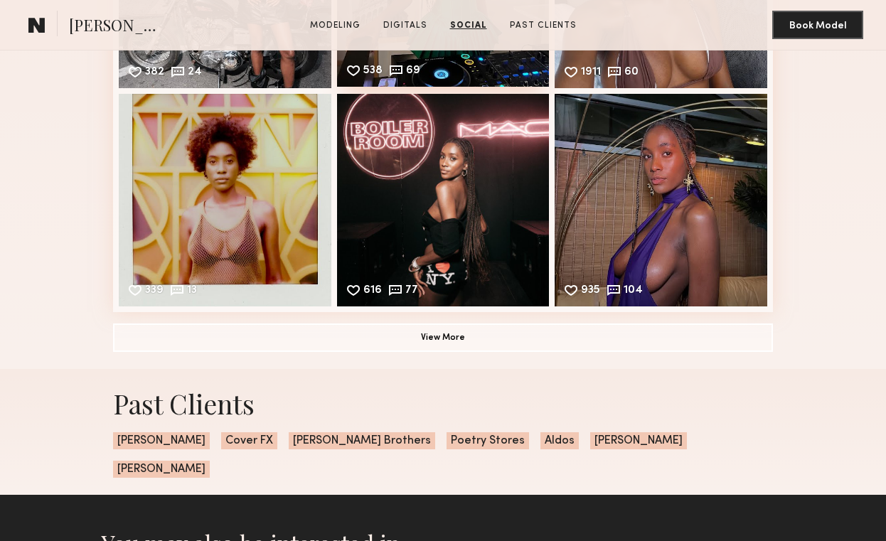
scroll to position [1684, 0]
